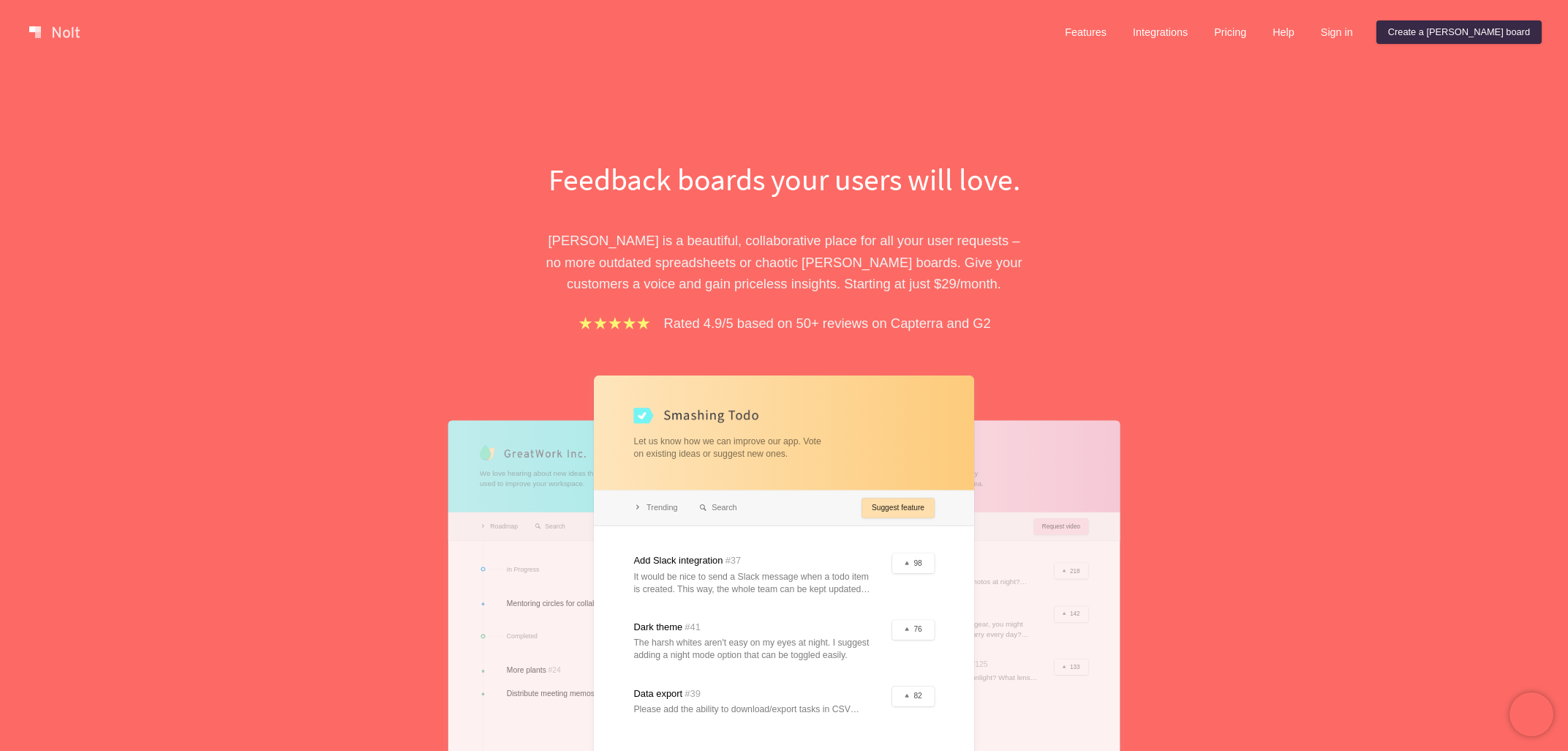
click at [1364, 34] on link "Sign in" at bounding box center [1336, 33] width 55 height 24
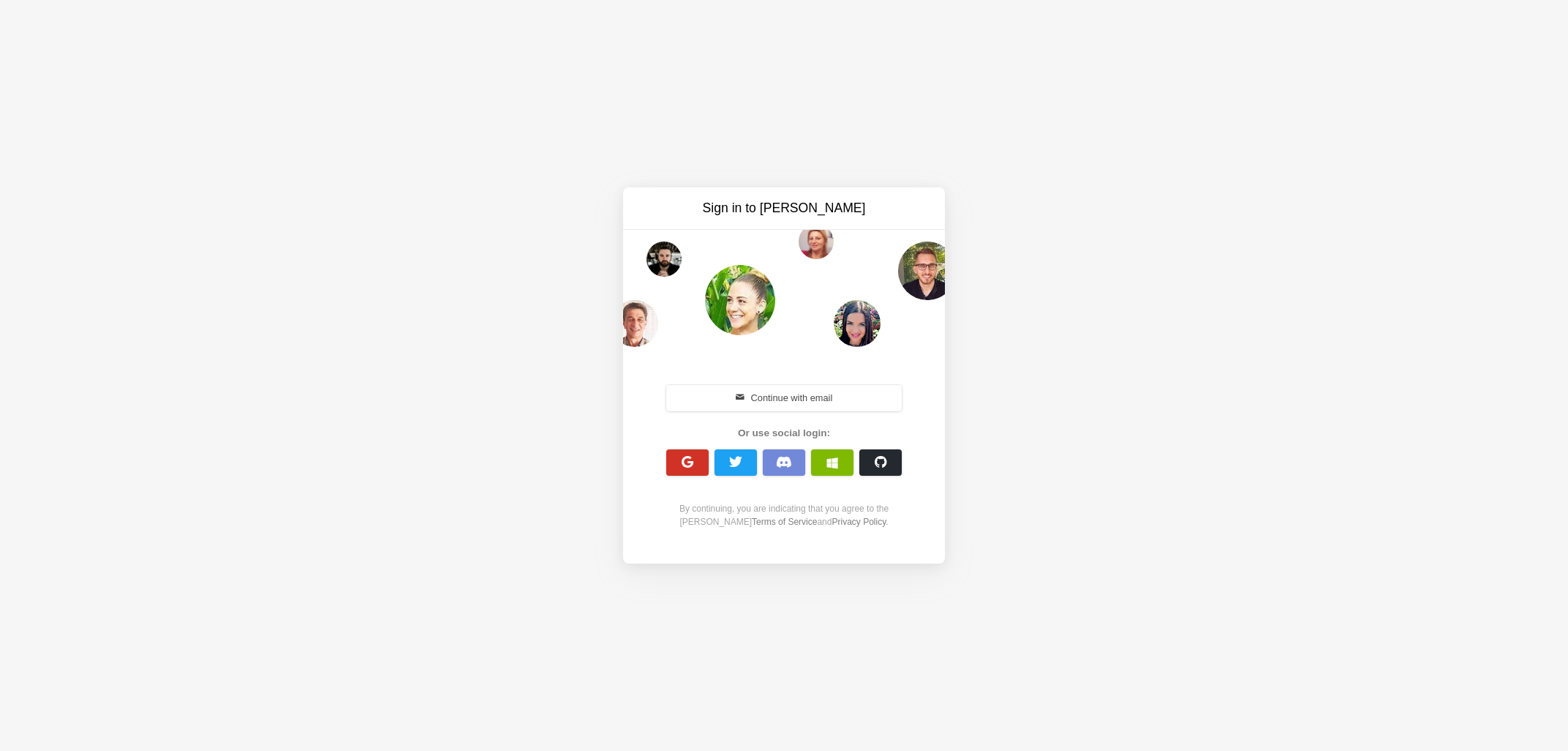
click at [687, 468] on span "button" at bounding box center [687, 461] width 14 height 14
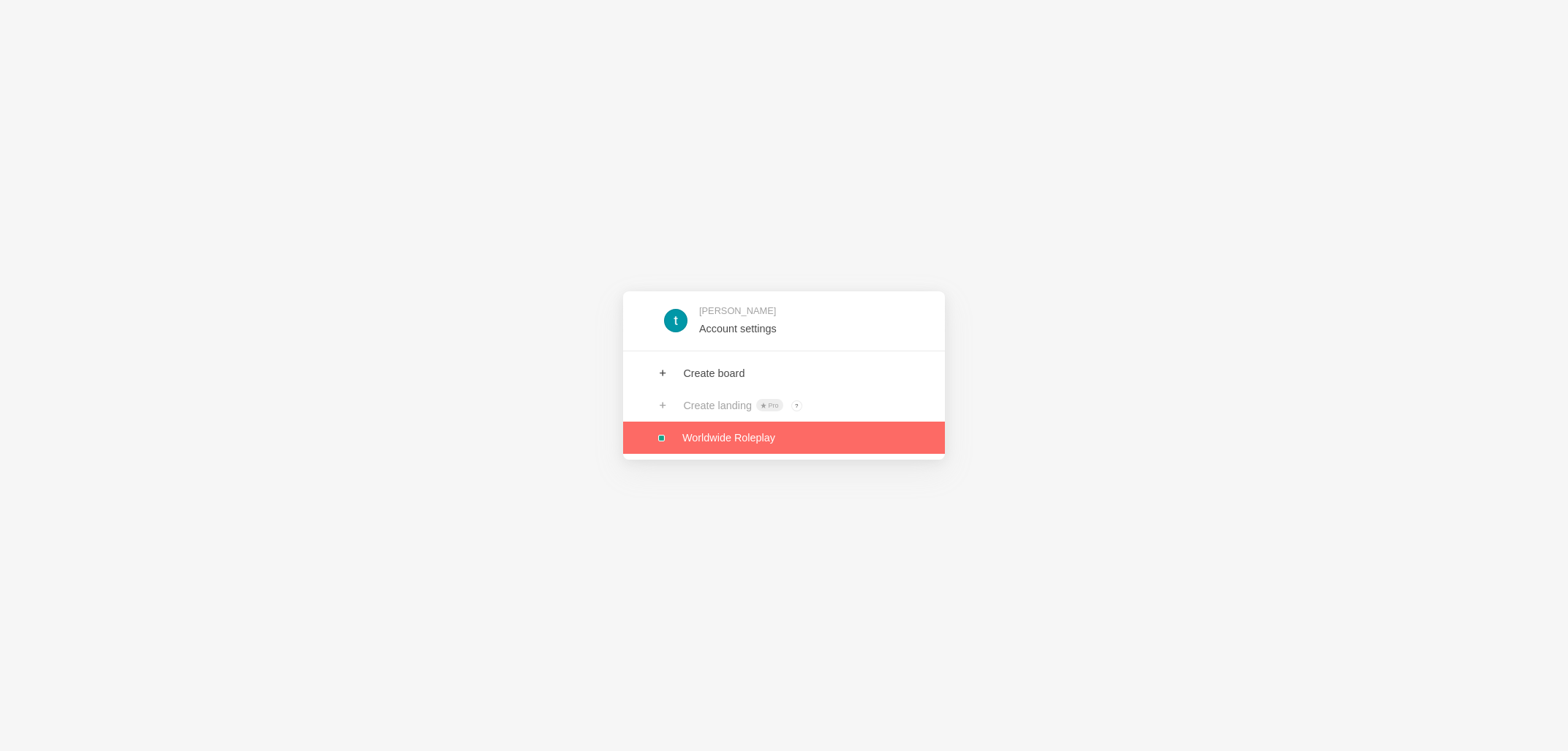
click at [763, 442] on link at bounding box center [783, 438] width 321 height 33
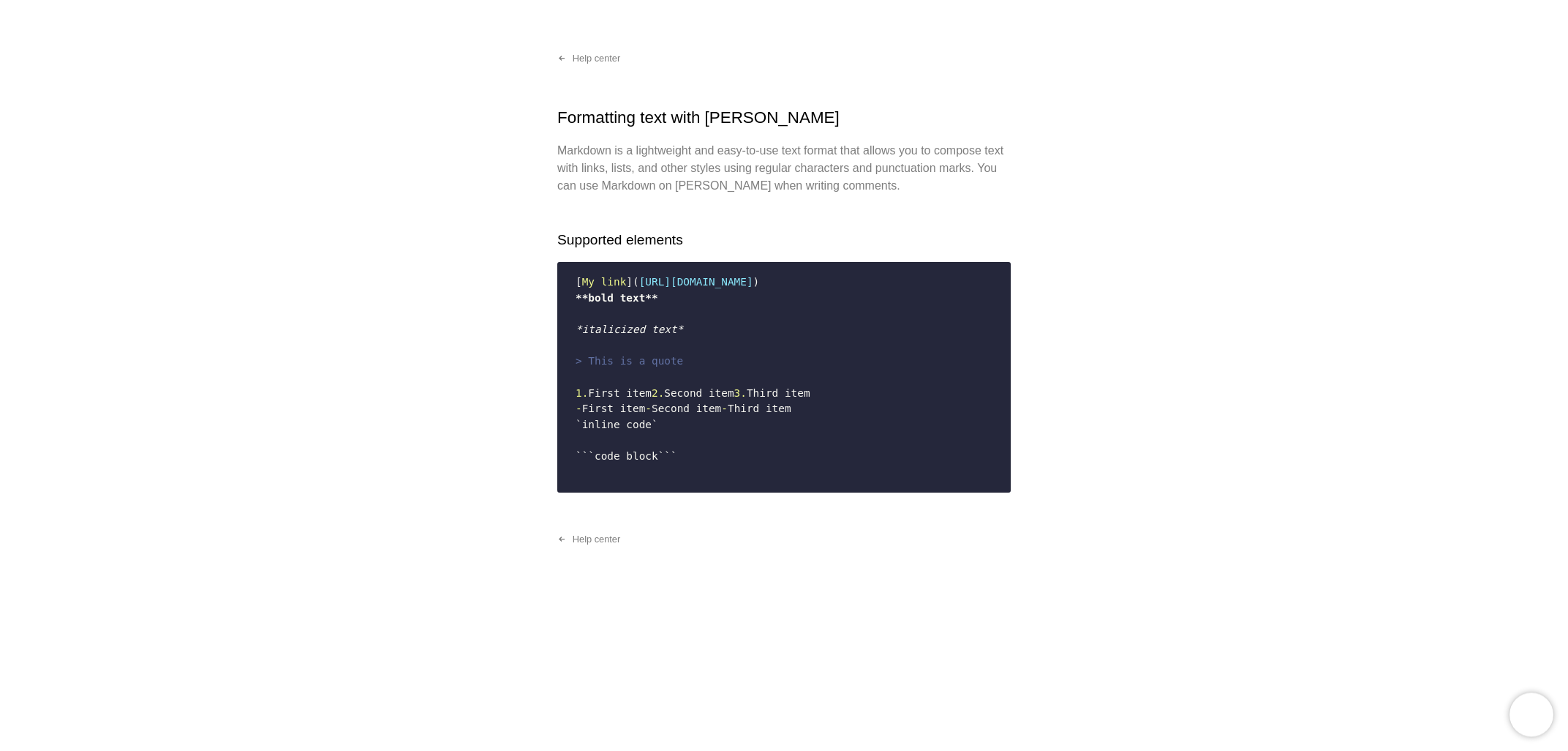
scroll to position [78, 0]
